Goal: Information Seeking & Learning: Find specific page/section

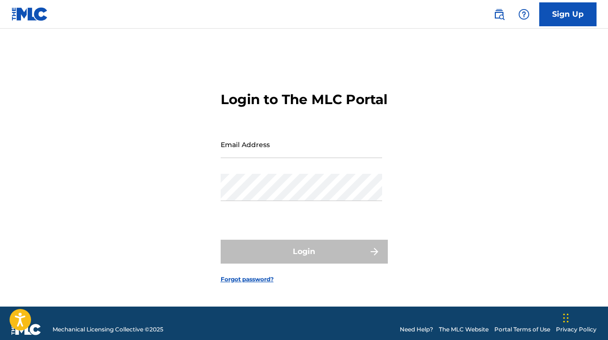
click at [284, 153] on input "Email Address" at bounding box center [301, 144] width 161 height 27
type input "[EMAIL_ADDRESS][DOMAIN_NAME]"
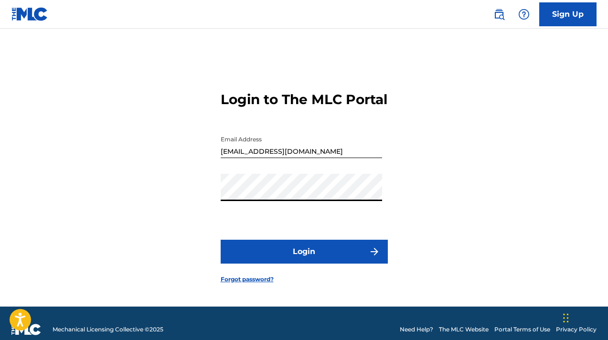
click at [299, 259] on button "Login" at bounding box center [304, 252] width 167 height 24
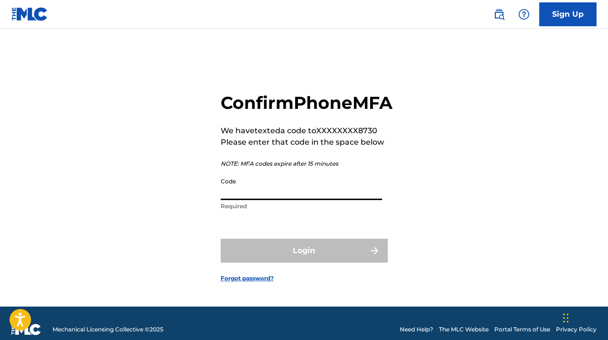
click at [270, 200] on input "Code" at bounding box center [301, 186] width 161 height 27
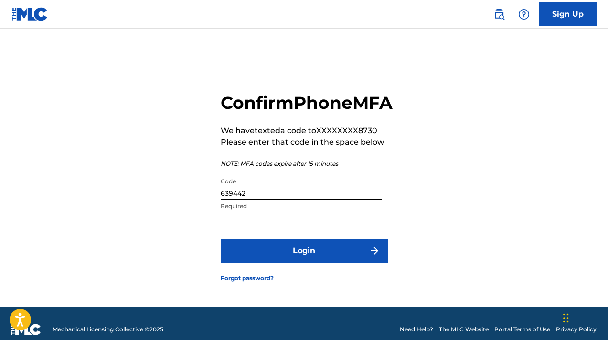
type input "639442"
click at [300, 262] on button "Login" at bounding box center [304, 251] width 167 height 24
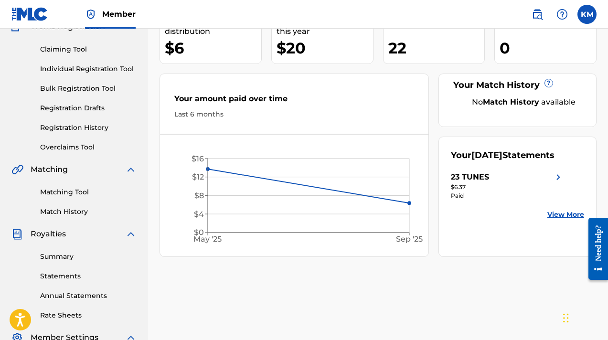
scroll to position [93, 0]
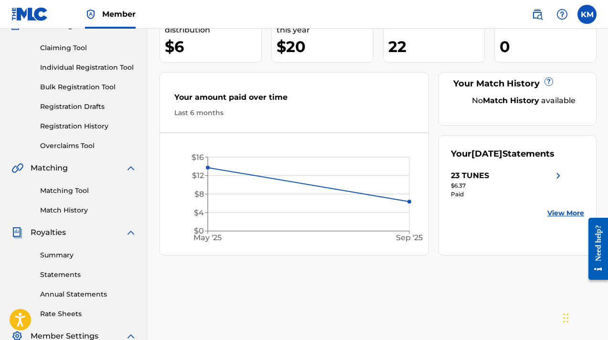
click at [558, 182] on img at bounding box center [558, 175] width 11 height 11
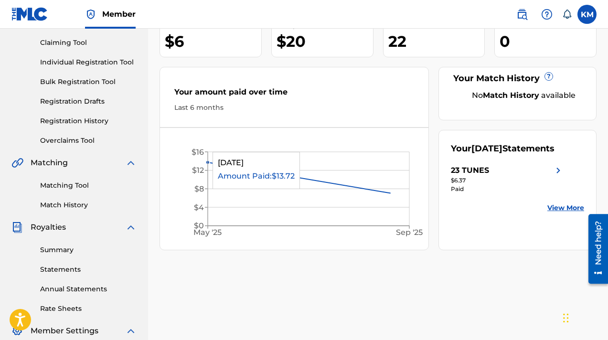
scroll to position [99, 0]
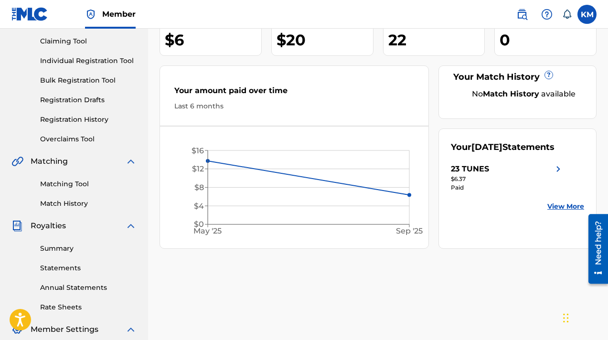
click at [557, 212] on link "View More" at bounding box center [565, 207] width 37 height 10
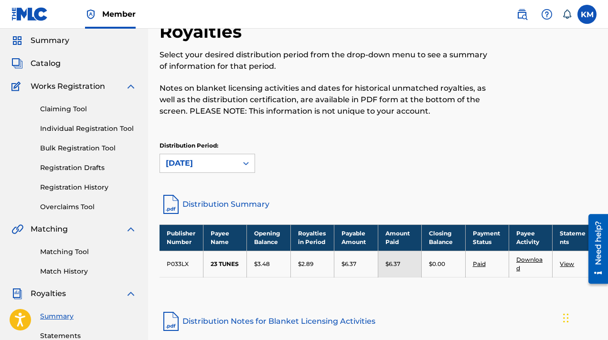
scroll to position [143, 0]
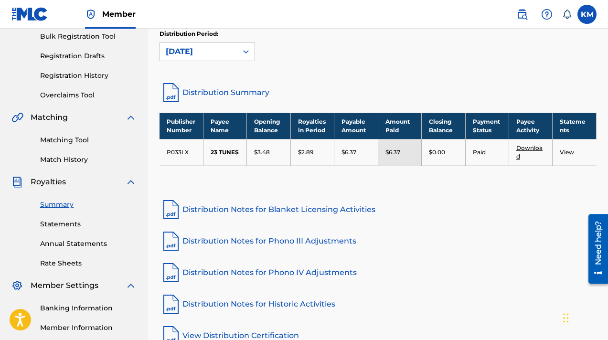
click at [567, 151] on link "View" at bounding box center [567, 152] width 14 height 7
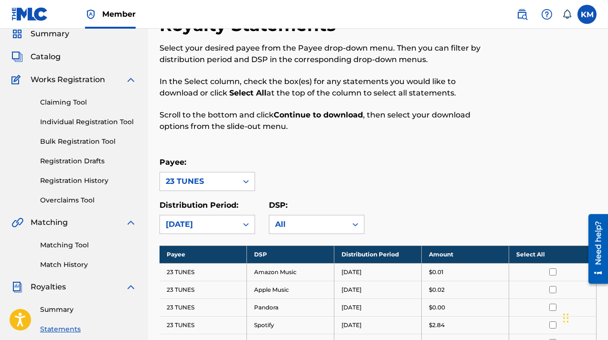
scroll to position [26, 0]
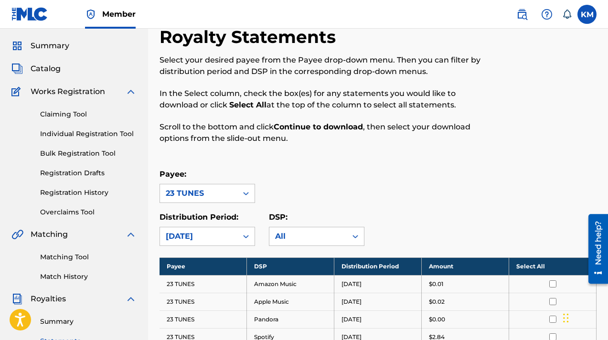
click at [93, 133] on link "Individual Registration Tool" at bounding box center [88, 134] width 96 height 10
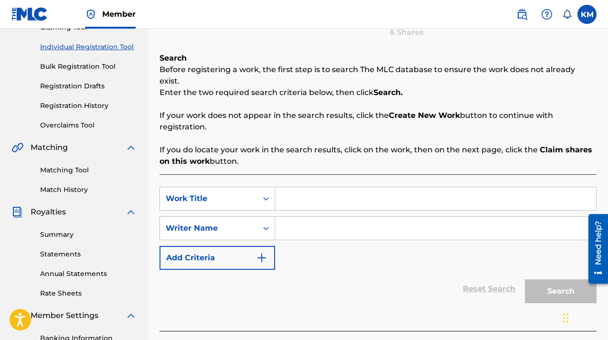
scroll to position [163, 0]
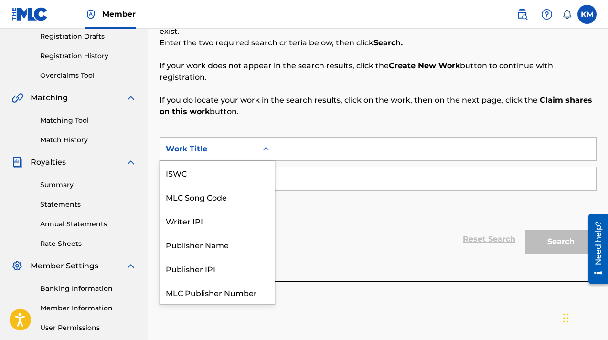
click at [266, 144] on icon "Search Form" at bounding box center [266, 149] width 10 height 10
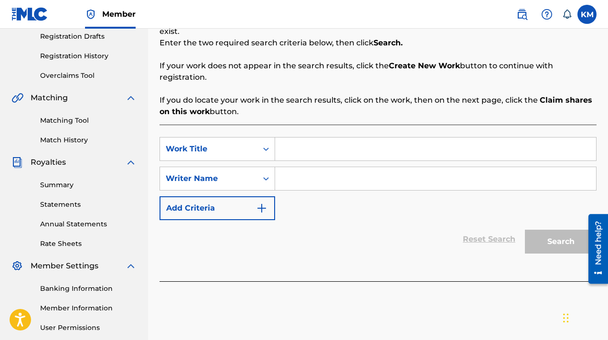
click at [303, 144] on input "Search Form" at bounding box center [435, 149] width 321 height 23
type input "SOMEBODY BELIEVED"
click at [309, 170] on input "Search Form" at bounding box center [435, 178] width 321 height 23
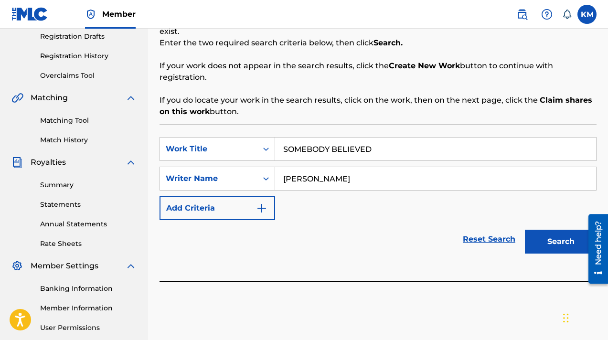
type input "[PERSON_NAME]"
click at [544, 230] on button "Search" at bounding box center [561, 242] width 72 height 24
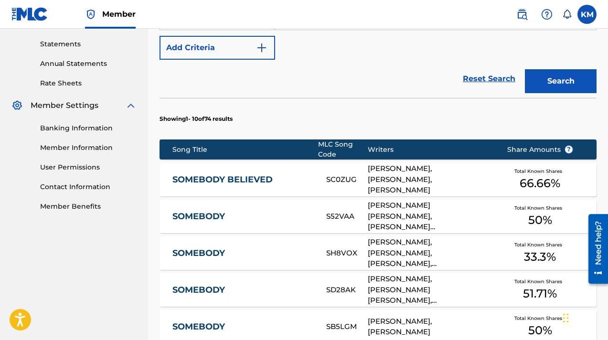
scroll to position [324, 0]
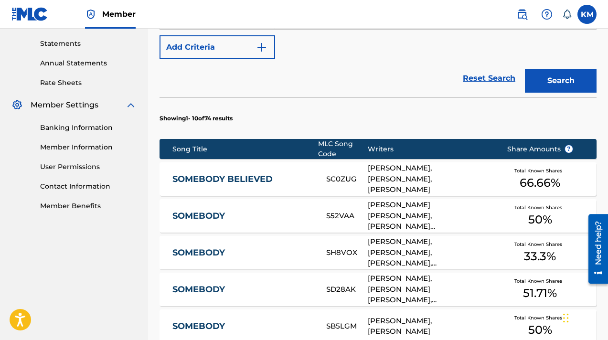
click at [260, 174] on link "SOMEBODY BELIEVED" at bounding box center [242, 179] width 141 height 11
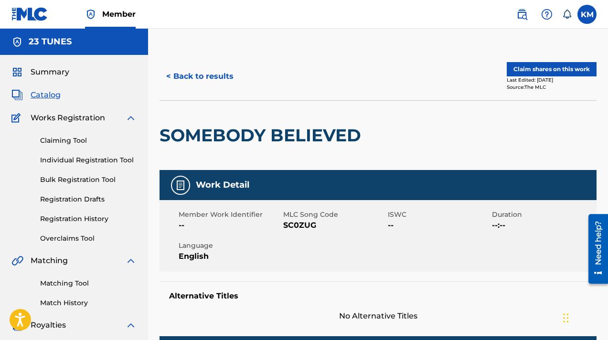
click at [220, 79] on button "< Back to results" at bounding box center [200, 76] width 81 height 24
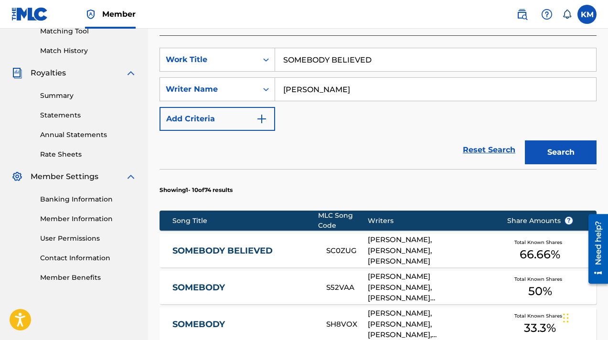
click at [245, 246] on link "SOMEBODY BELIEVED" at bounding box center [242, 251] width 141 height 11
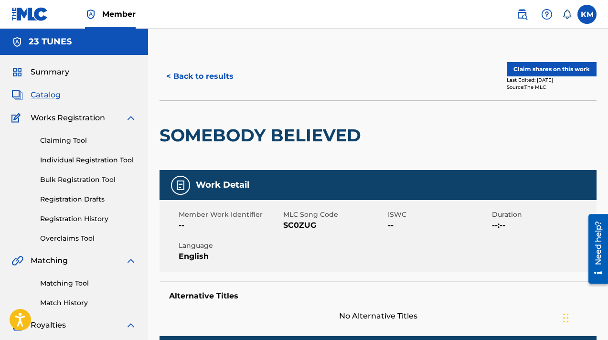
click at [71, 160] on link "Individual Registration Tool" at bounding box center [88, 160] width 96 height 10
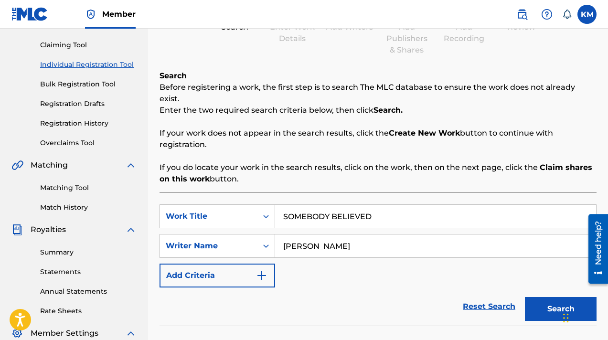
scroll to position [169, 0]
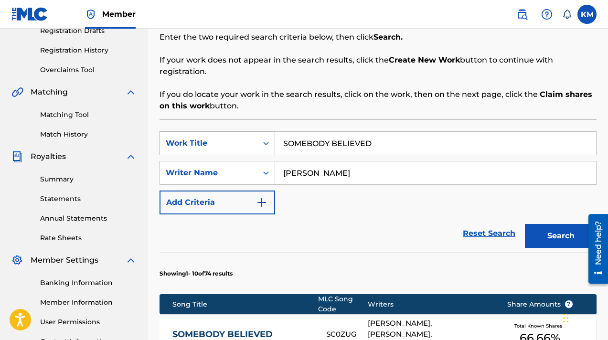
drag, startPoint x: 383, startPoint y: 129, endPoint x: 236, endPoint y: 135, distance: 146.3
click at [236, 135] on div "SearchWithCriteria716a63c9-1ad1-4663-906c-50c160769587 Work Title SOMEBODY BELI…" at bounding box center [378, 143] width 437 height 24
click at [548, 225] on button "Search" at bounding box center [561, 236] width 72 height 24
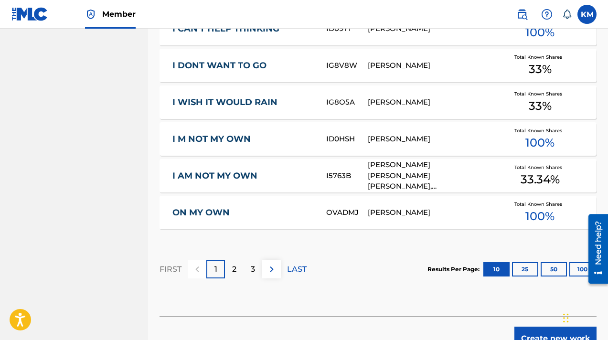
scroll to position [622, 0]
click at [235, 263] on p "2" at bounding box center [234, 268] width 4 height 11
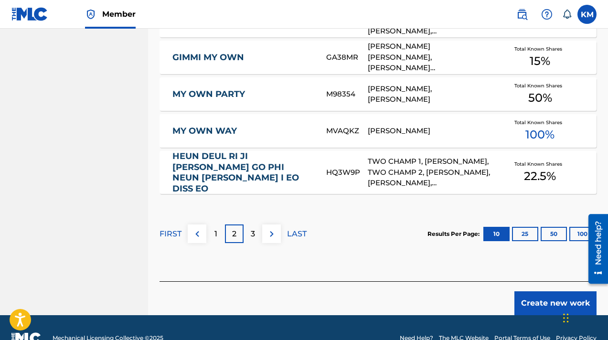
click at [253, 228] on p "3" at bounding box center [253, 233] width 4 height 11
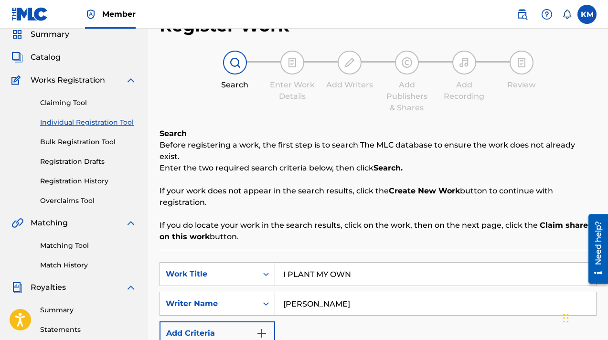
scroll to position [101, 0]
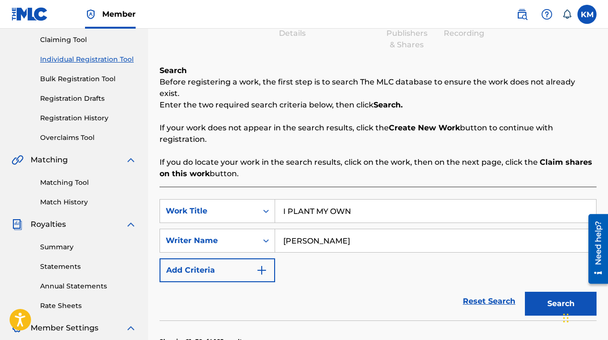
drag, startPoint x: 290, startPoint y: 201, endPoint x: 375, endPoint y: 195, distance: 85.2
click at [375, 200] on input "I PLANT MY OWN" at bounding box center [435, 211] width 321 height 23
click at [436, 200] on input "I TALK TO JESUS LANT MY OWN" at bounding box center [435, 211] width 321 height 23
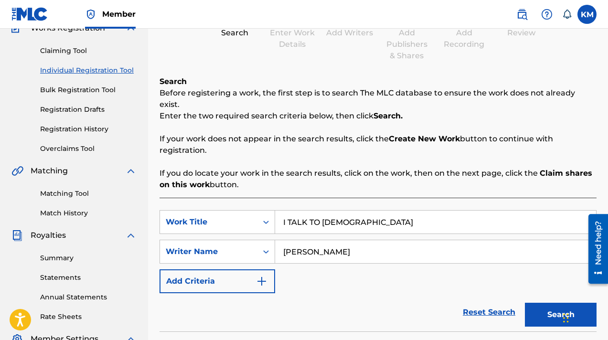
scroll to position [261, 0]
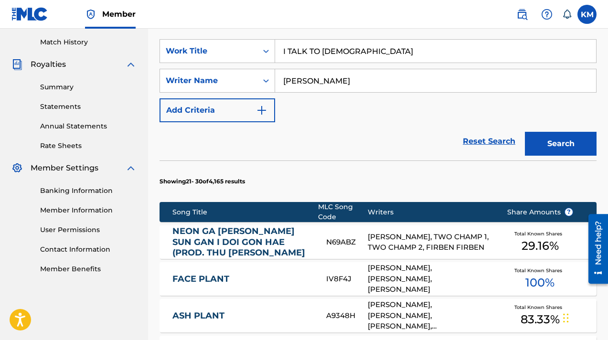
click at [544, 132] on button "Search" at bounding box center [561, 144] width 72 height 24
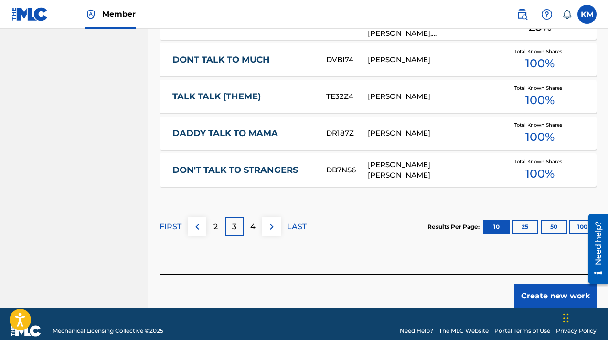
scroll to position [666, 0]
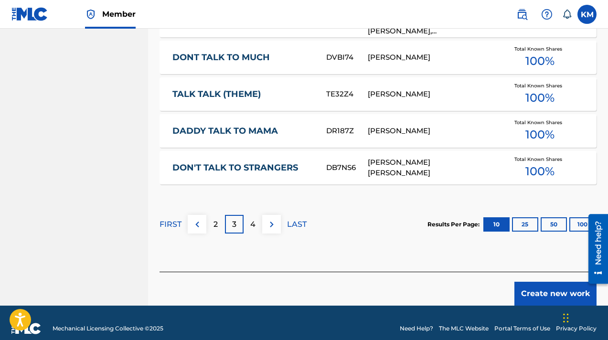
click at [221, 215] on div "2" at bounding box center [215, 224] width 19 height 19
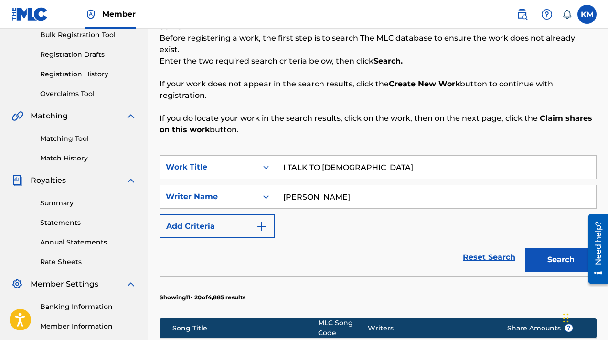
scroll to position [147, 0]
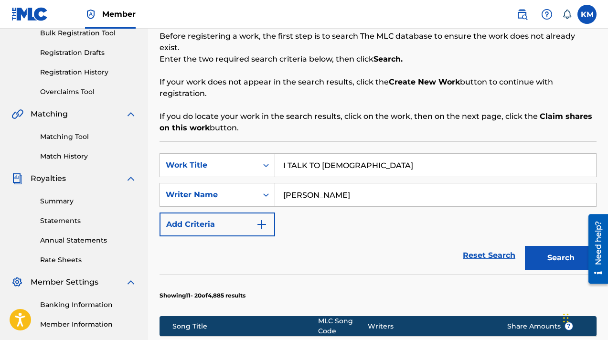
drag, startPoint x: 355, startPoint y: 153, endPoint x: 278, endPoint y: 156, distance: 77.4
click at [278, 156] on input "I TALK TO JESUS" at bounding box center [435, 165] width 321 height 23
click at [310, 184] on input "[PERSON_NAME]" at bounding box center [435, 194] width 321 height 23
click at [568, 246] on button "Search" at bounding box center [561, 258] width 72 height 24
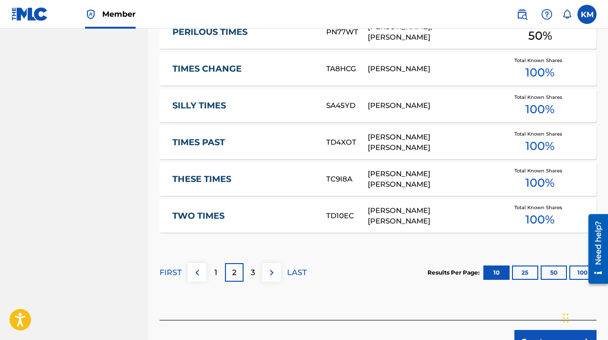
scroll to position [620, 0]
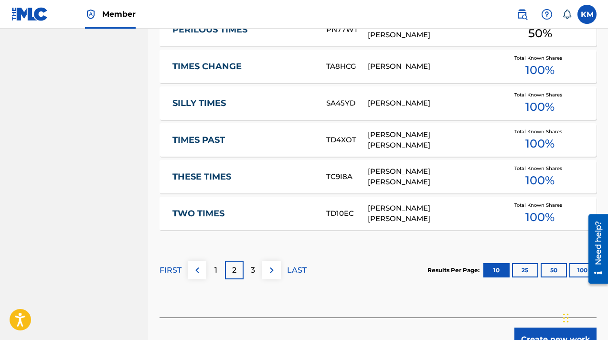
click at [215, 265] on p "1" at bounding box center [215, 270] width 3 height 11
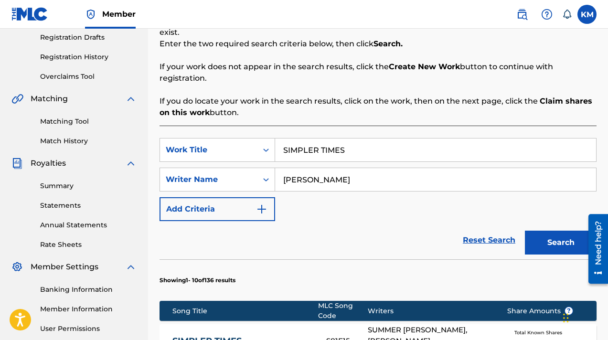
scroll to position [163, 0]
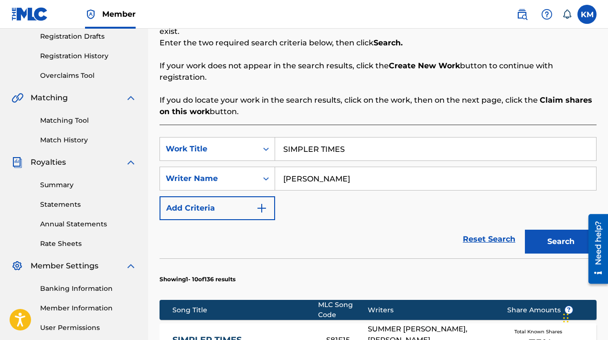
drag, startPoint x: 353, startPoint y: 135, endPoint x: 277, endPoint y: 136, distance: 75.5
click at [277, 138] on input "SIMPLER TIMES" at bounding box center [435, 149] width 321 height 23
type input "AUSTIN"
click at [541, 230] on button "Search" at bounding box center [561, 242] width 72 height 24
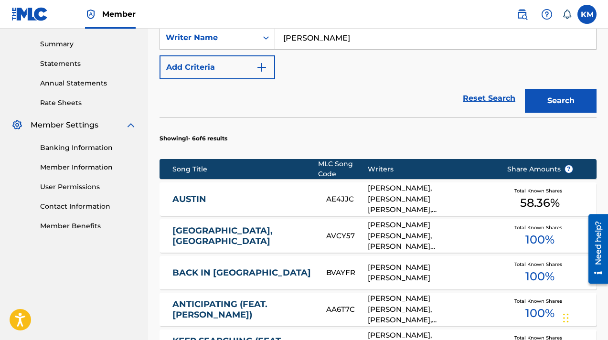
scroll to position [353, 0]
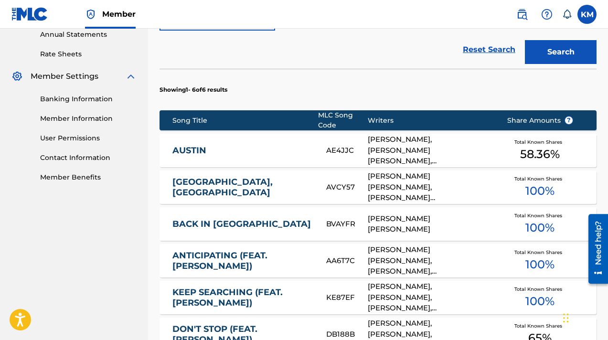
click at [292, 145] on link "AUSTIN" at bounding box center [242, 150] width 141 height 11
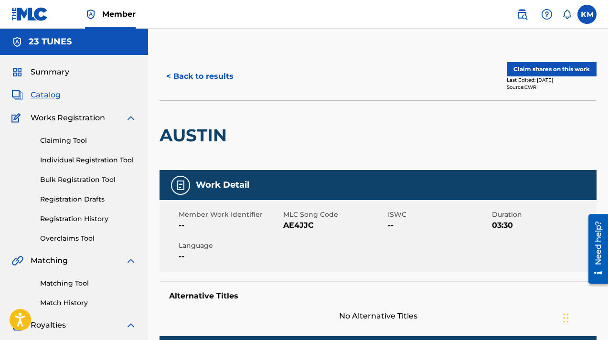
click at [220, 74] on button "< Back to results" at bounding box center [200, 76] width 81 height 24
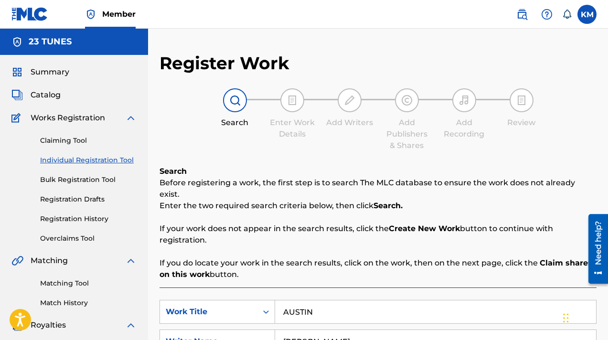
click at [52, 94] on span "Catalog" at bounding box center [46, 94] width 30 height 11
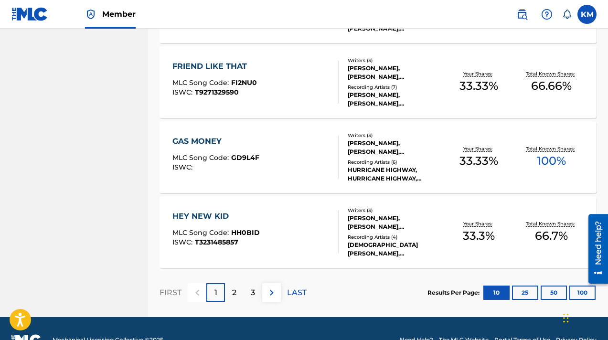
scroll to position [753, 0]
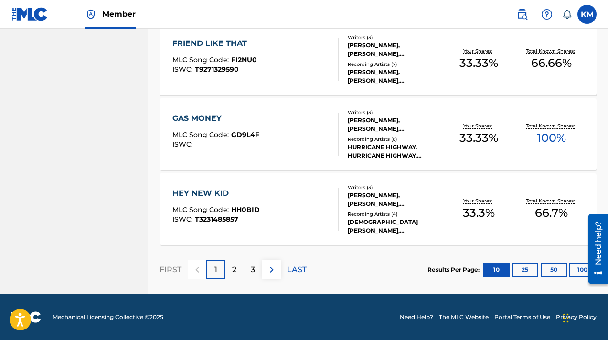
click at [236, 268] on p "2" at bounding box center [234, 269] width 4 height 11
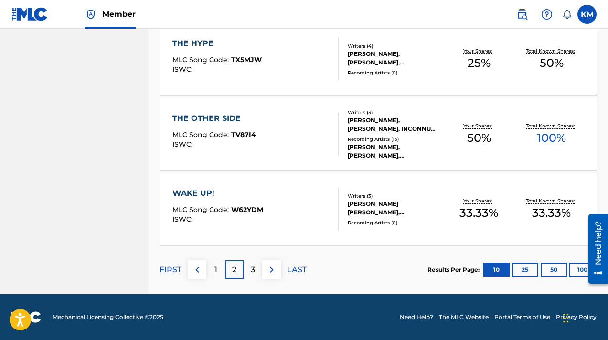
click at [255, 268] on p "3" at bounding box center [253, 269] width 4 height 11
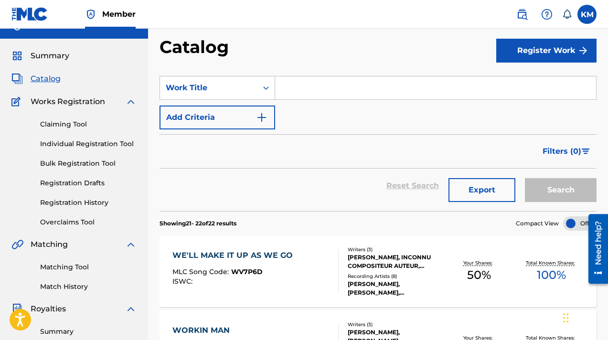
scroll to position [0, 0]
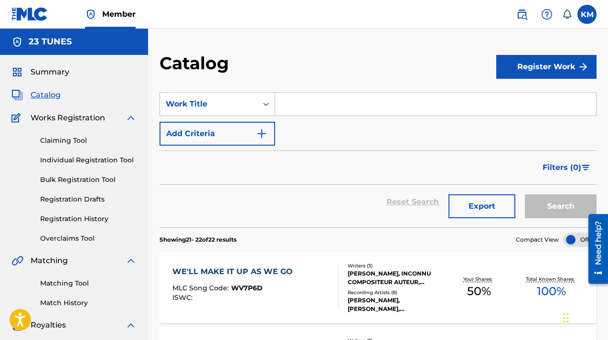
click at [585, 13] on label at bounding box center [587, 14] width 19 height 19
click at [587, 14] on input "KM Kelly McGrath kellymckaysongs@gmail.com Notification Preferences Profile Log…" at bounding box center [587, 14] width 0 height 0
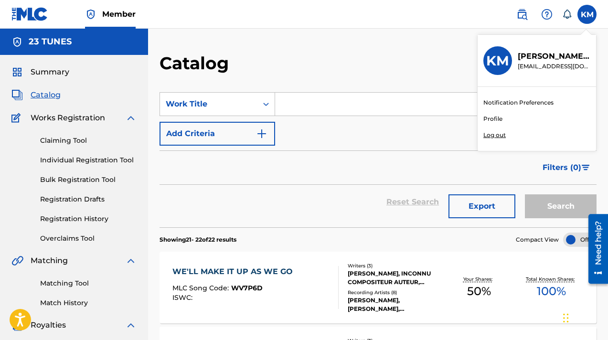
click at [494, 136] on p "Log out" at bounding box center [494, 135] width 22 height 9
click at [587, 14] on input "KM Kelly McGrath kellymckaysongs@gmail.com Notification Preferences Profile Log…" at bounding box center [587, 14] width 0 height 0
